Goal: Information Seeking & Learning: Learn about a topic

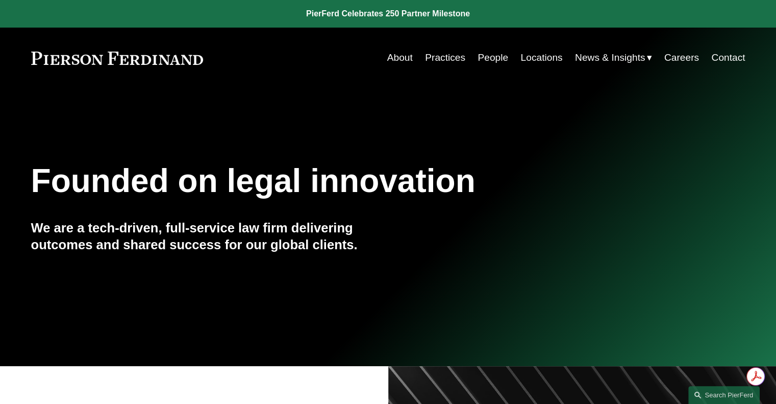
click at [488, 60] on link "People" at bounding box center [493, 57] width 31 height 19
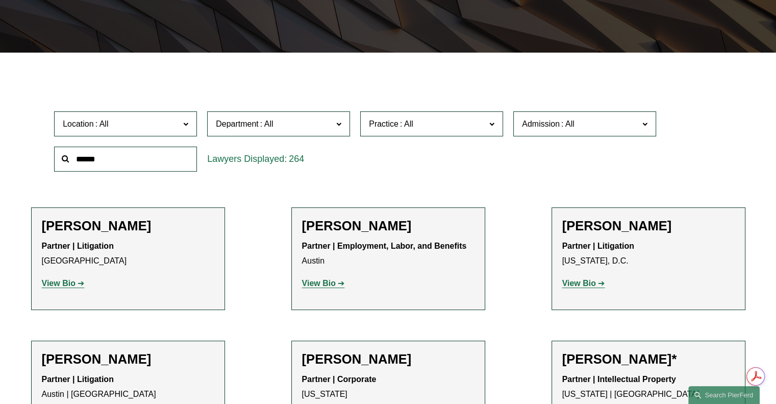
scroll to position [282, 0]
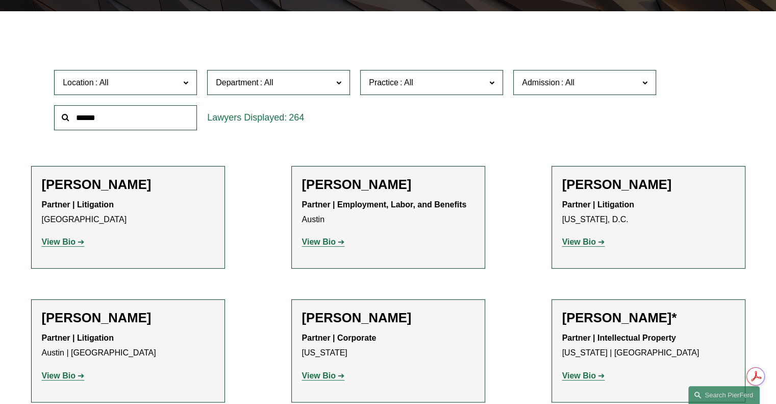
click at [102, 116] on input "text" at bounding box center [125, 117] width 143 height 25
type input "*******"
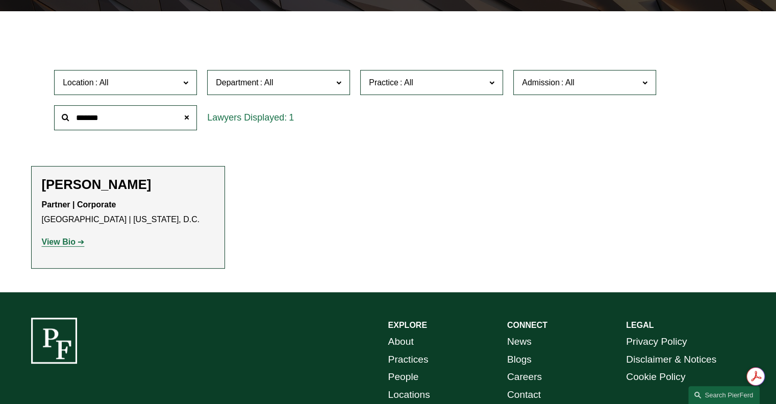
click at [56, 242] on strong "View Bio" at bounding box center [59, 241] width 34 height 9
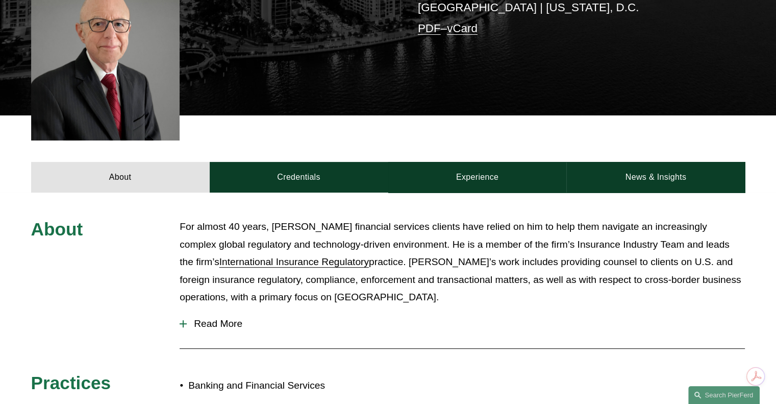
scroll to position [253, 0]
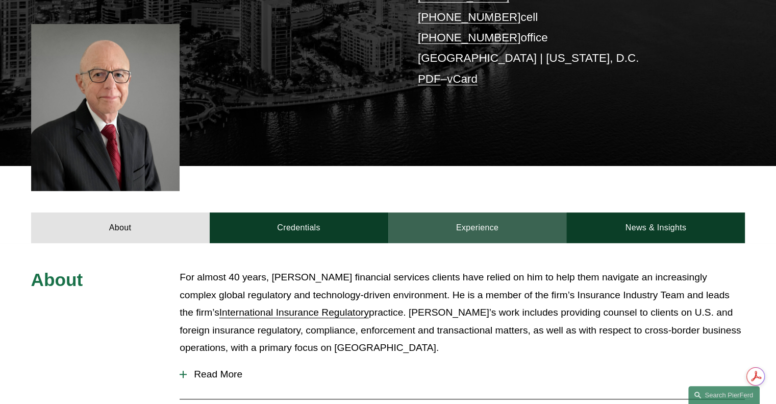
click at [473, 212] on link "Experience" at bounding box center [477, 227] width 179 height 31
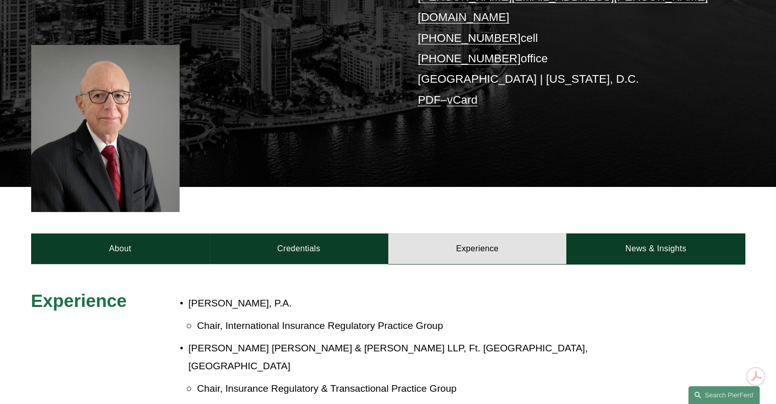
scroll to position [249, 0]
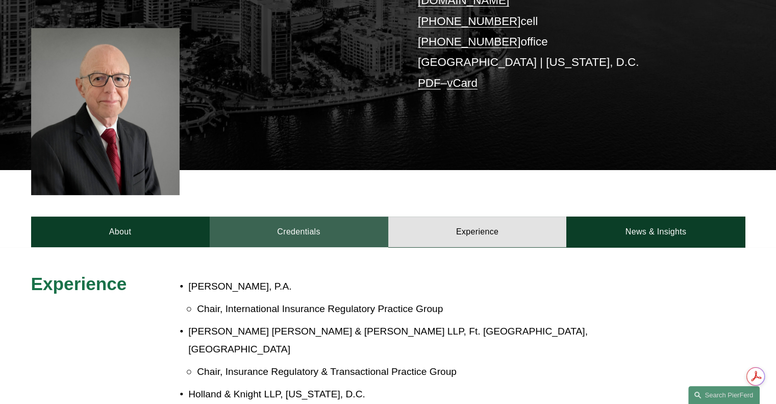
click at [288, 216] on link "Credentials" at bounding box center [299, 231] width 179 height 31
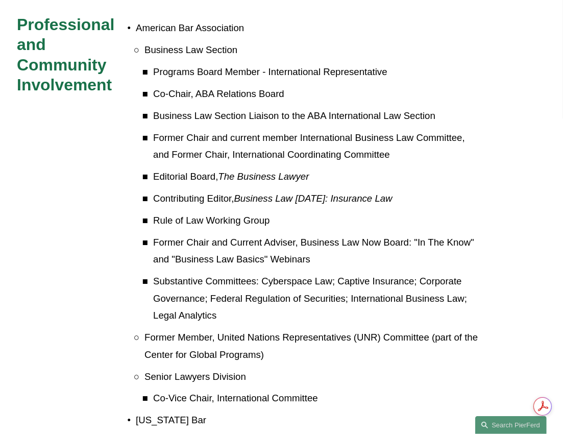
scroll to position [890, 0]
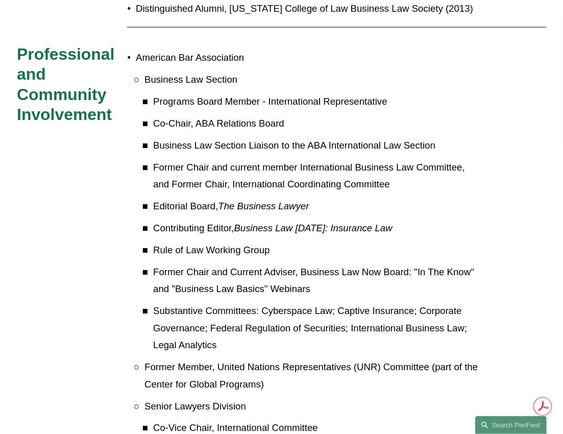
click at [375, 312] on p "Substantive Committees: Cyberspace Law; Captive Insurance; Corporate Governance…" at bounding box center [316, 328] width 327 height 52
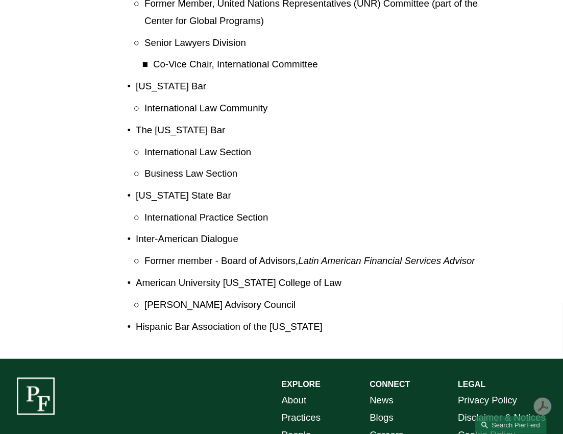
scroll to position [1260, 0]
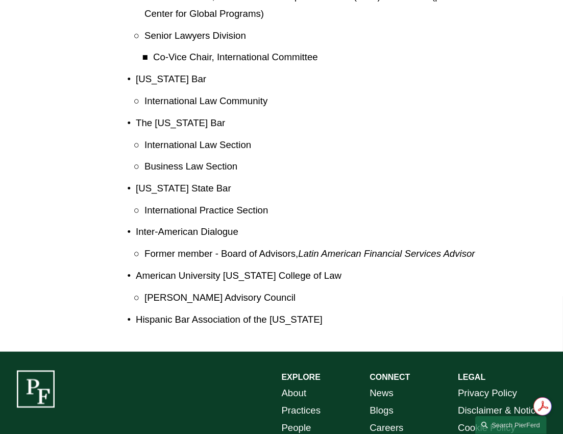
click at [412, 27] on p "Senior Lawyers Division" at bounding box center [311, 35] width 335 height 17
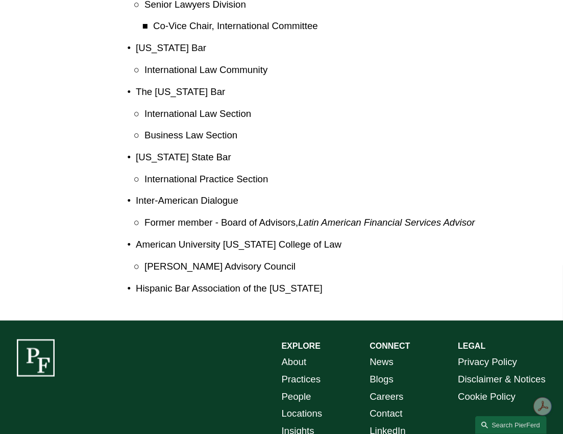
scroll to position [1282, 0]
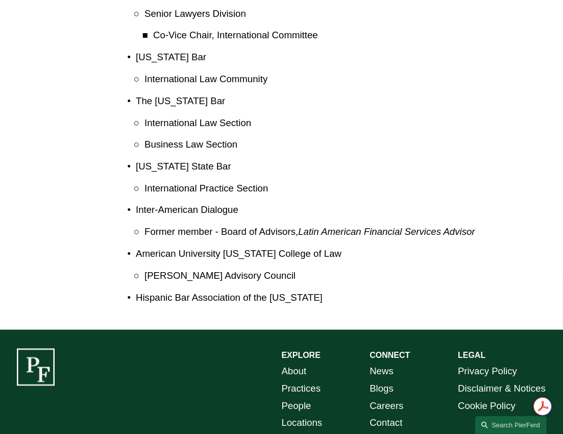
click at [262, 28] on p "Co-Vice Chair, International Committee" at bounding box center [316, 35] width 327 height 17
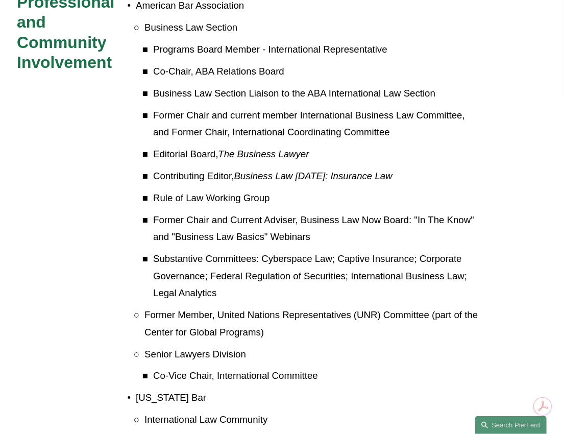
scroll to position [901, 0]
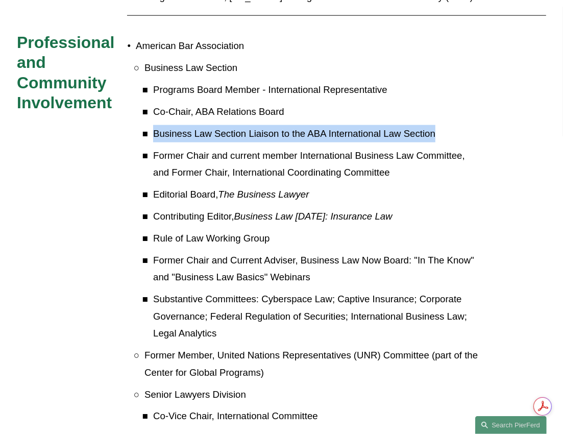
drag, startPoint x: 155, startPoint y: 118, endPoint x: 436, endPoint y: 116, distance: 281.2
click at [436, 125] on p "Business Law Section Liaison to the ABA International Law Section" at bounding box center [316, 133] width 327 height 17
copy p "Business Law Section Liaison to the ABA International Law Section"
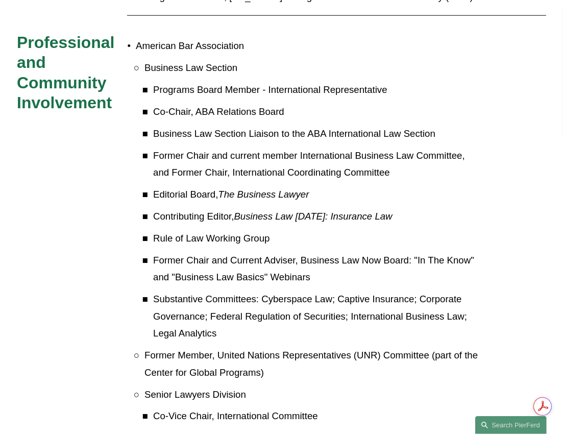
click at [265, 169] on ul "Programs Board Member - International Representative Co-Chair, ABA Relations Bo…" at bounding box center [311, 211] width 335 height 261
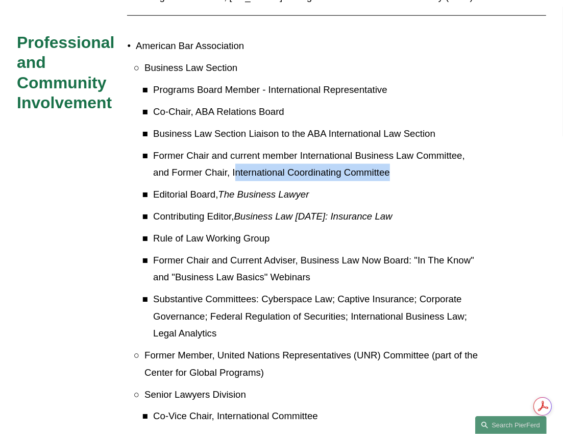
drag, startPoint x: 235, startPoint y: 157, endPoint x: 395, endPoint y: 159, distance: 159.8
click at [395, 159] on p "Former Chair and current member International Business Law Committee, and Forme…" at bounding box center [316, 164] width 327 height 34
copy p "nternational Coordinating Committee"
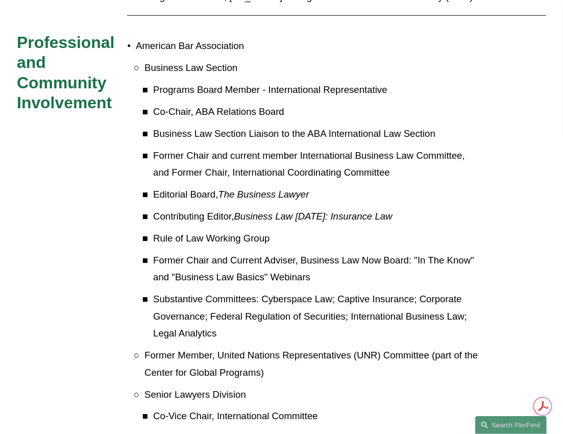
click at [262, 147] on p "Former Chair and current member International Business Law Committee, and Forme…" at bounding box center [316, 164] width 327 height 34
